Goal: Information Seeking & Learning: Learn about a topic

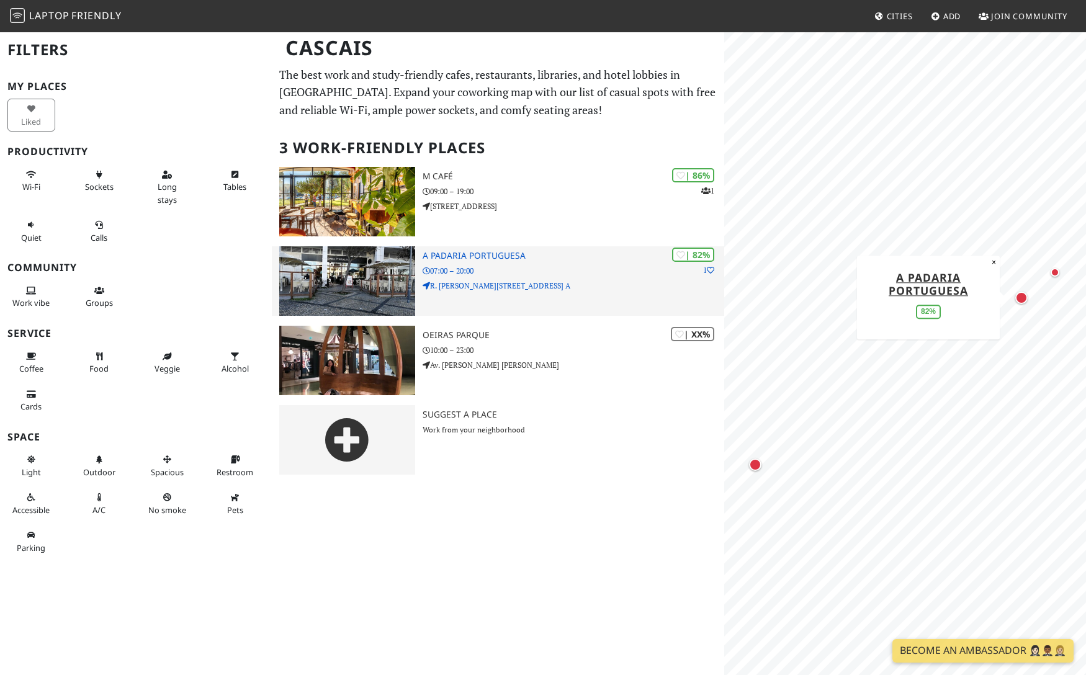
click at [352, 266] on img at bounding box center [347, 281] width 136 height 70
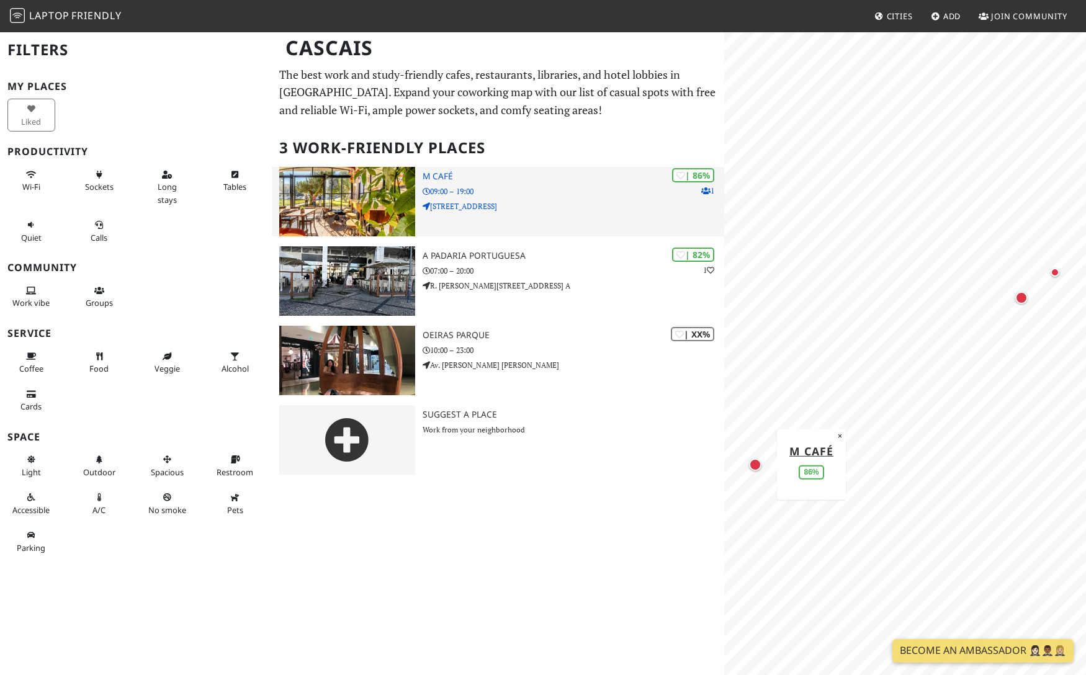
click at [356, 212] on img at bounding box center [347, 202] width 136 height 70
